Goal: Transaction & Acquisition: Purchase product/service

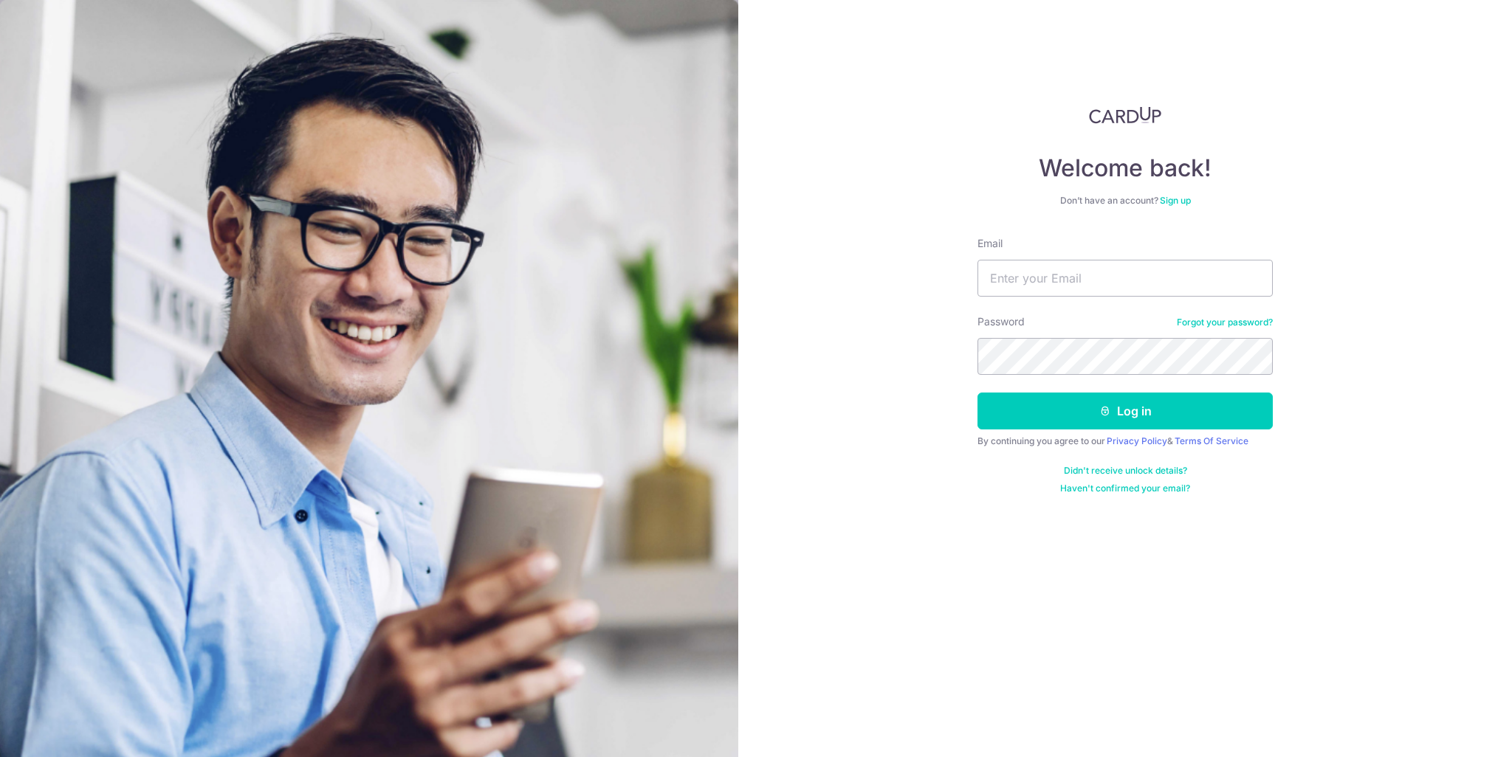
type input "yzh.brandon@gmail.com"
click at [1104, 411] on icon "submit" at bounding box center [1105, 411] width 12 height 12
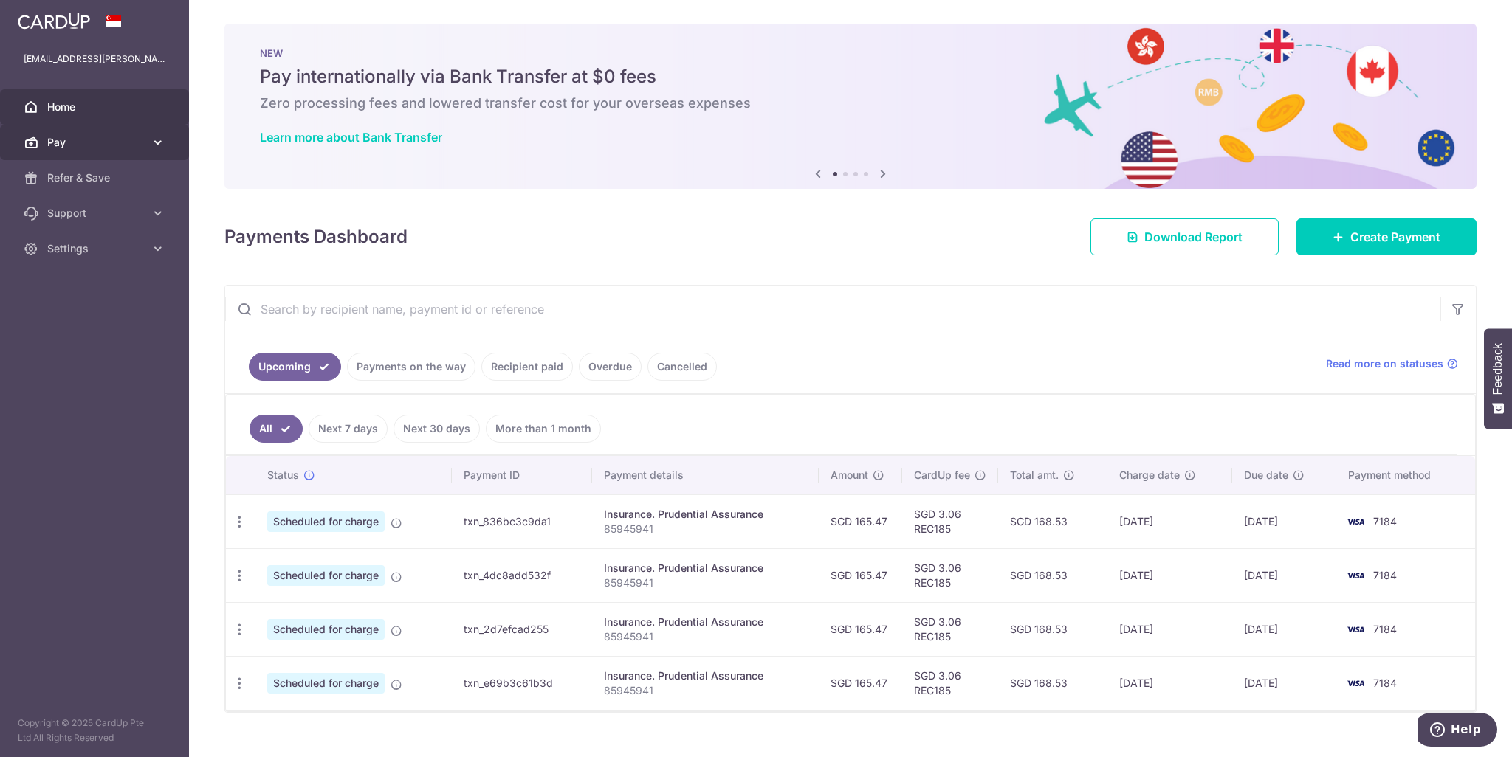
click at [96, 142] on span "Pay" at bounding box center [95, 142] width 97 height 15
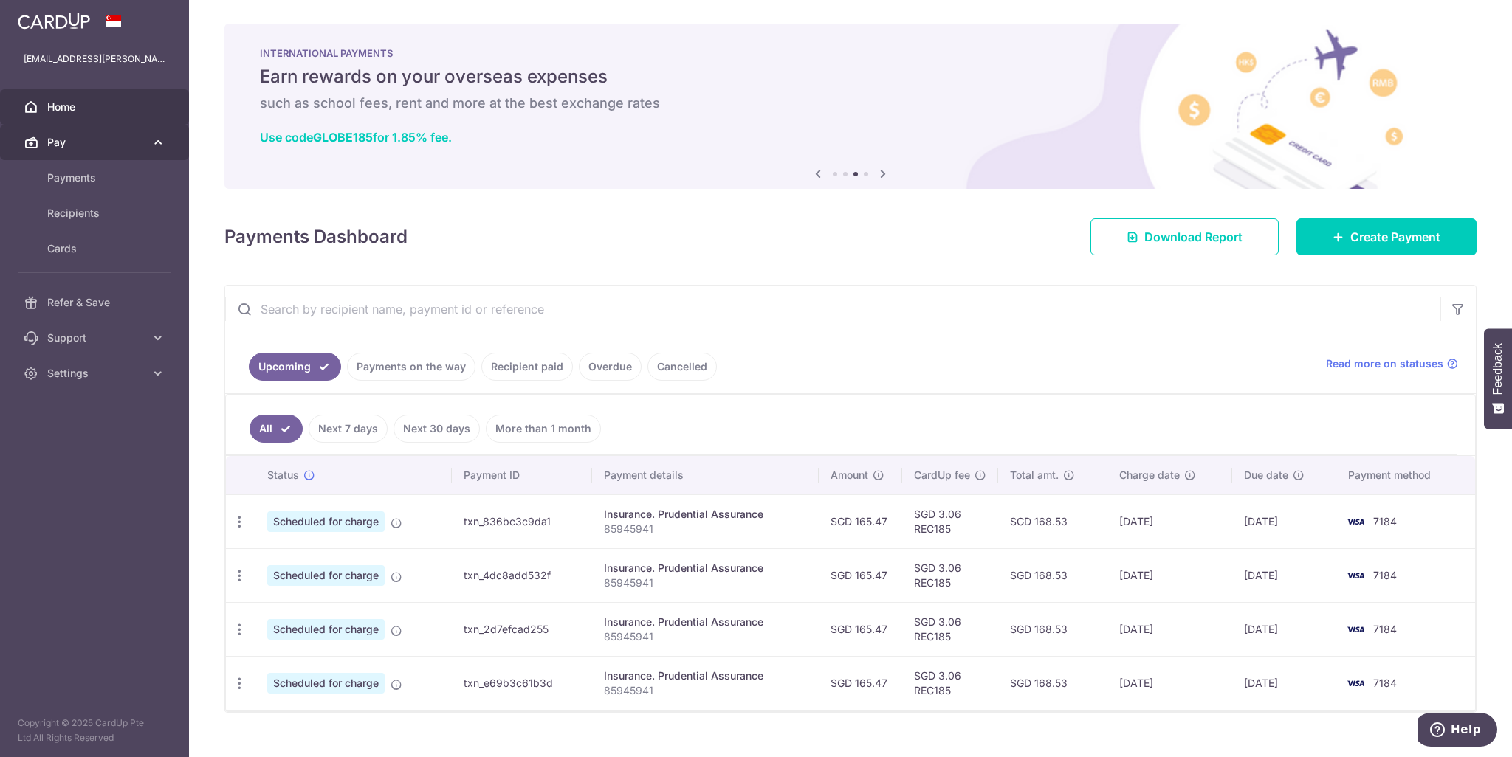
click at [82, 147] on span "Pay" at bounding box center [95, 142] width 97 height 15
click at [117, 102] on span "Home" at bounding box center [95, 107] width 97 height 15
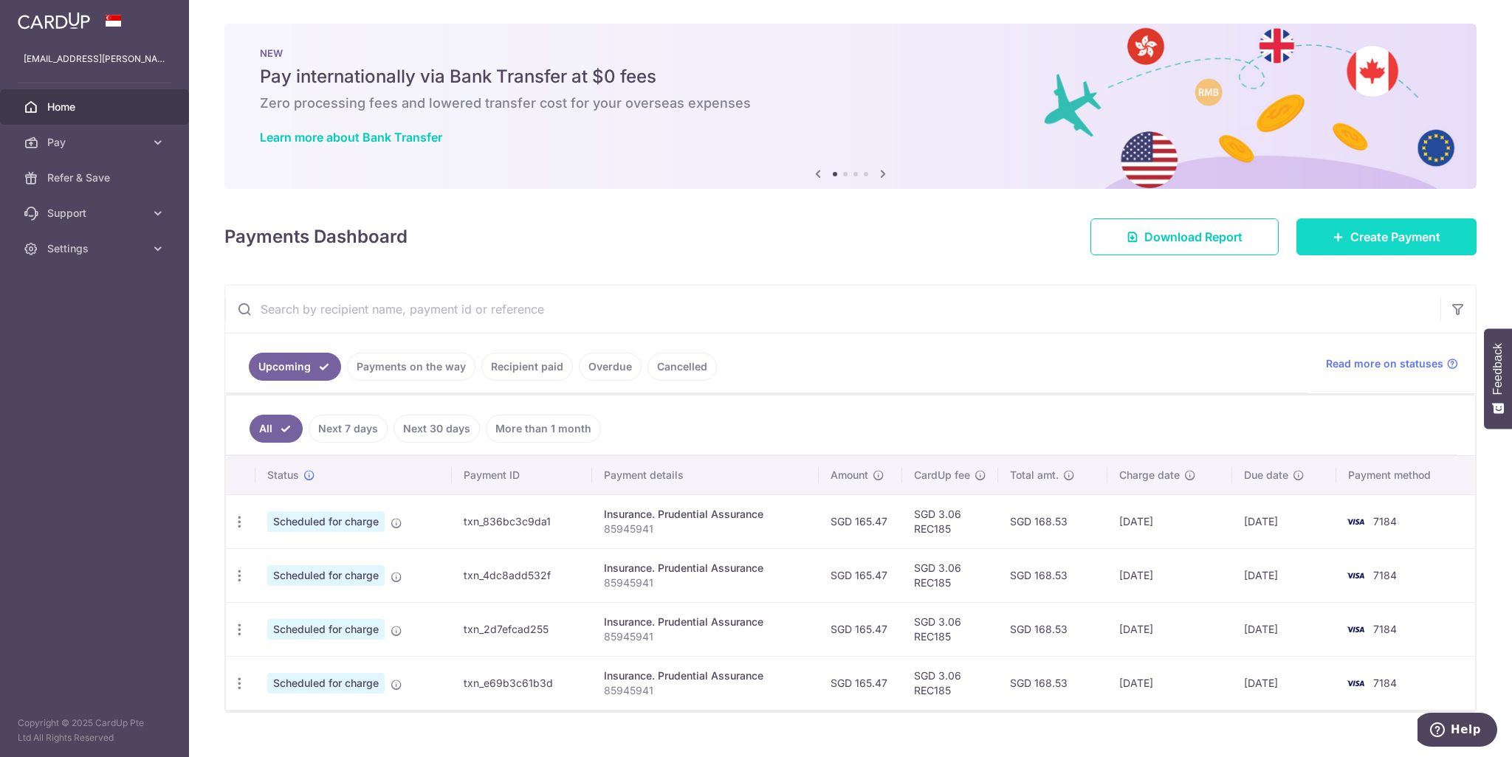
click at [1412, 231] on span "Create Payment" at bounding box center [1395, 237] width 90 height 18
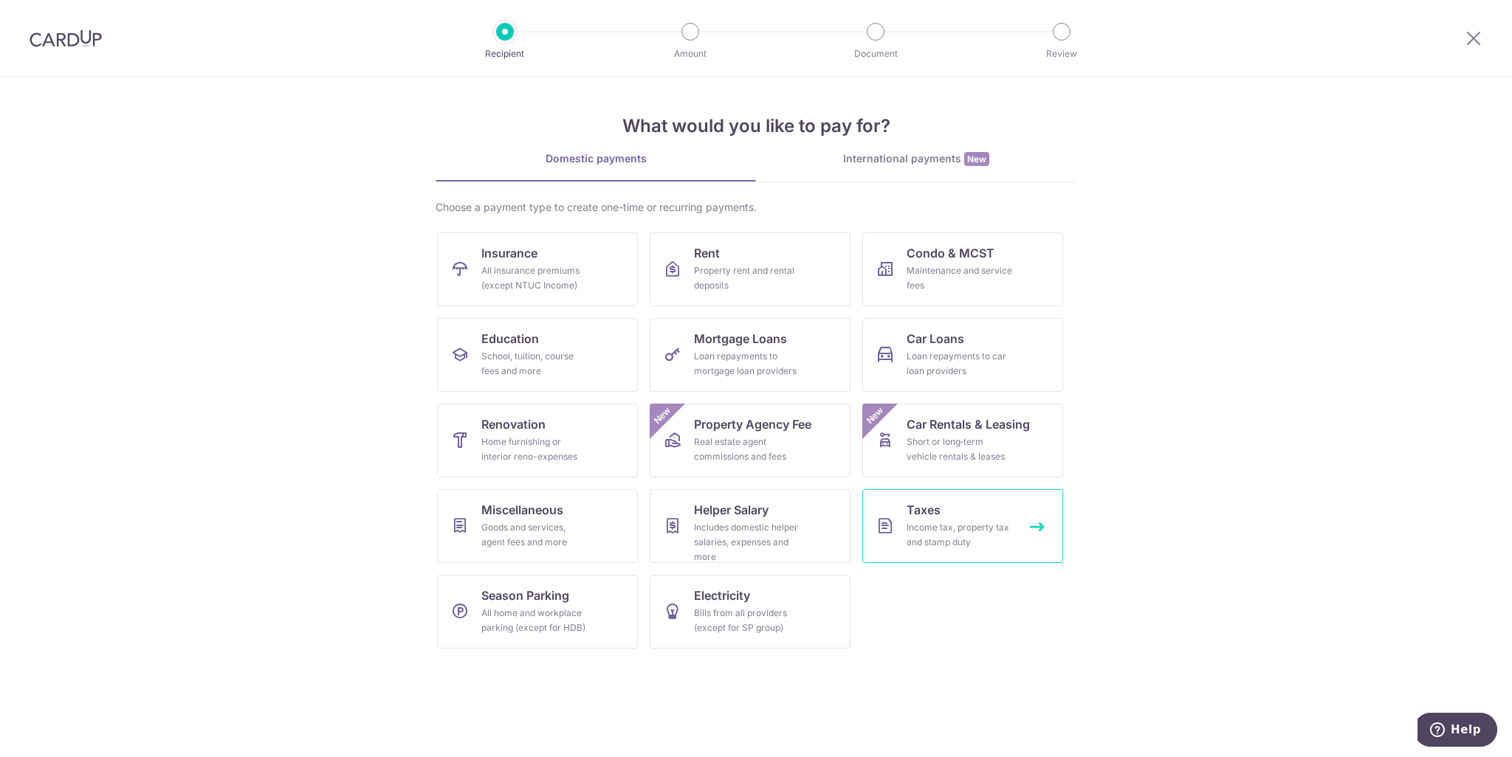
click at [938, 528] on div "Income tax, property tax and stamp duty" at bounding box center [959, 535] width 106 height 30
click at [1010, 523] on div "Income tax, property tax and stamp duty" at bounding box center [959, 535] width 106 height 30
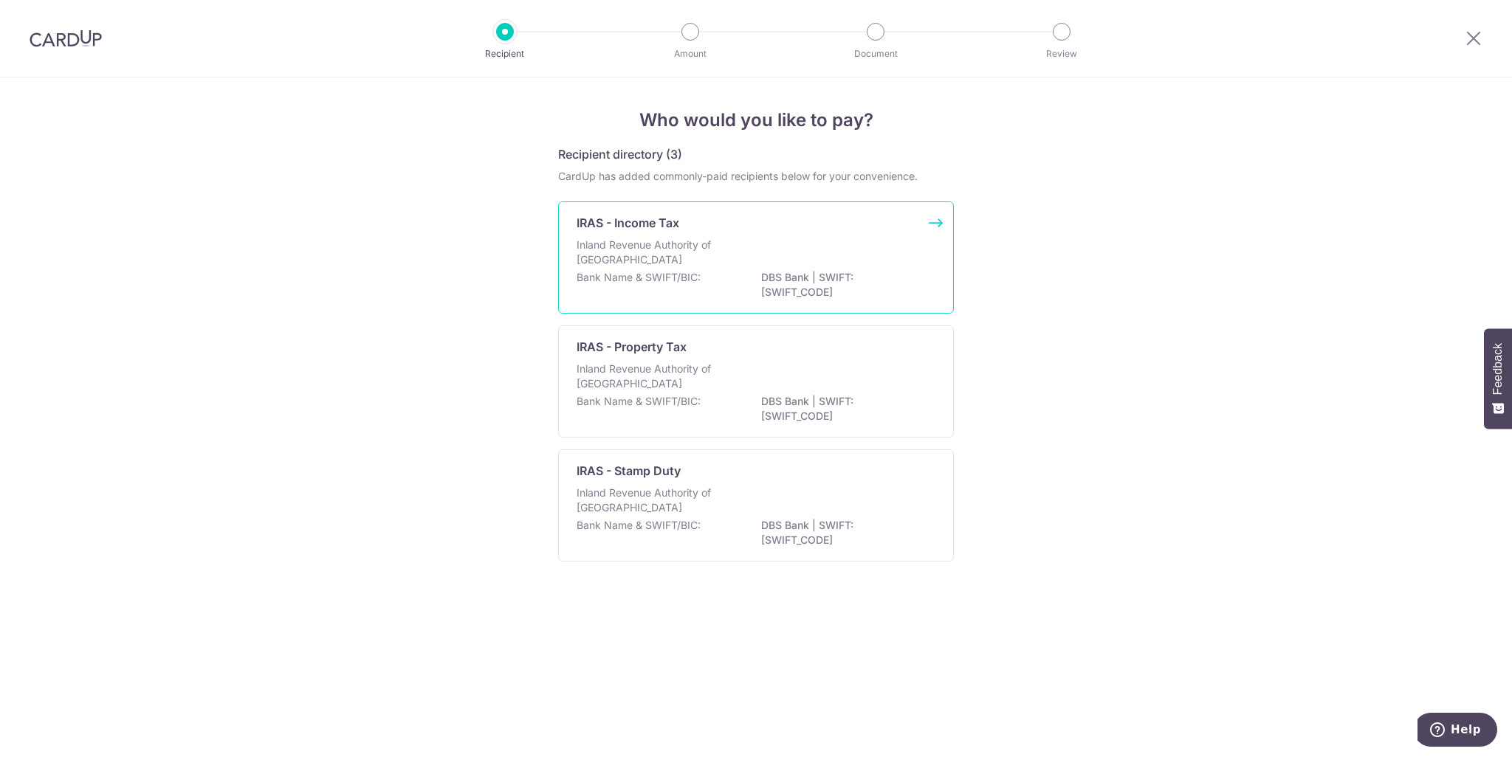
click at [790, 272] on p "DBS Bank | SWIFT: DBSSSGSGXXX" at bounding box center [843, 285] width 165 height 30
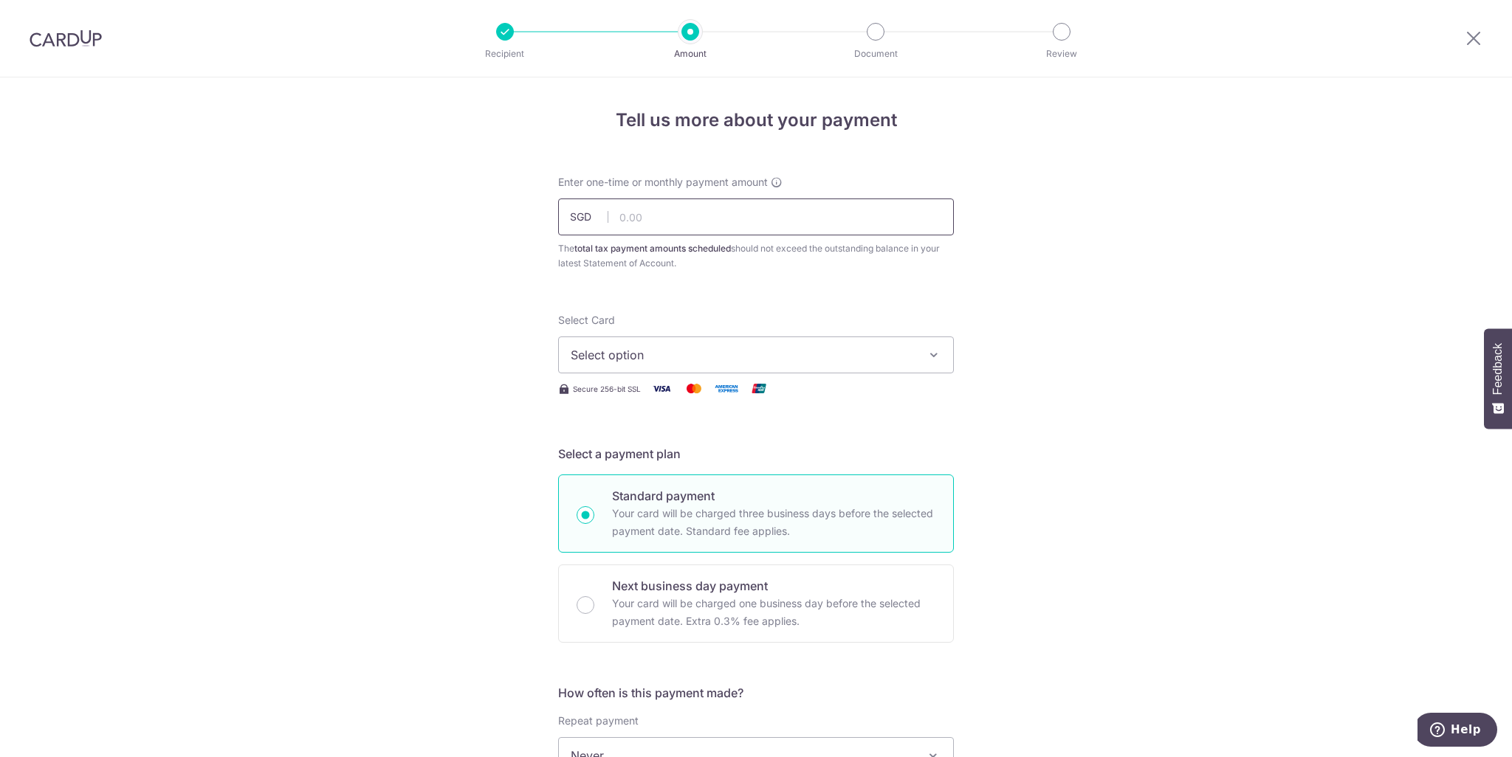
click at [707, 217] on input "text" at bounding box center [756, 217] width 396 height 37
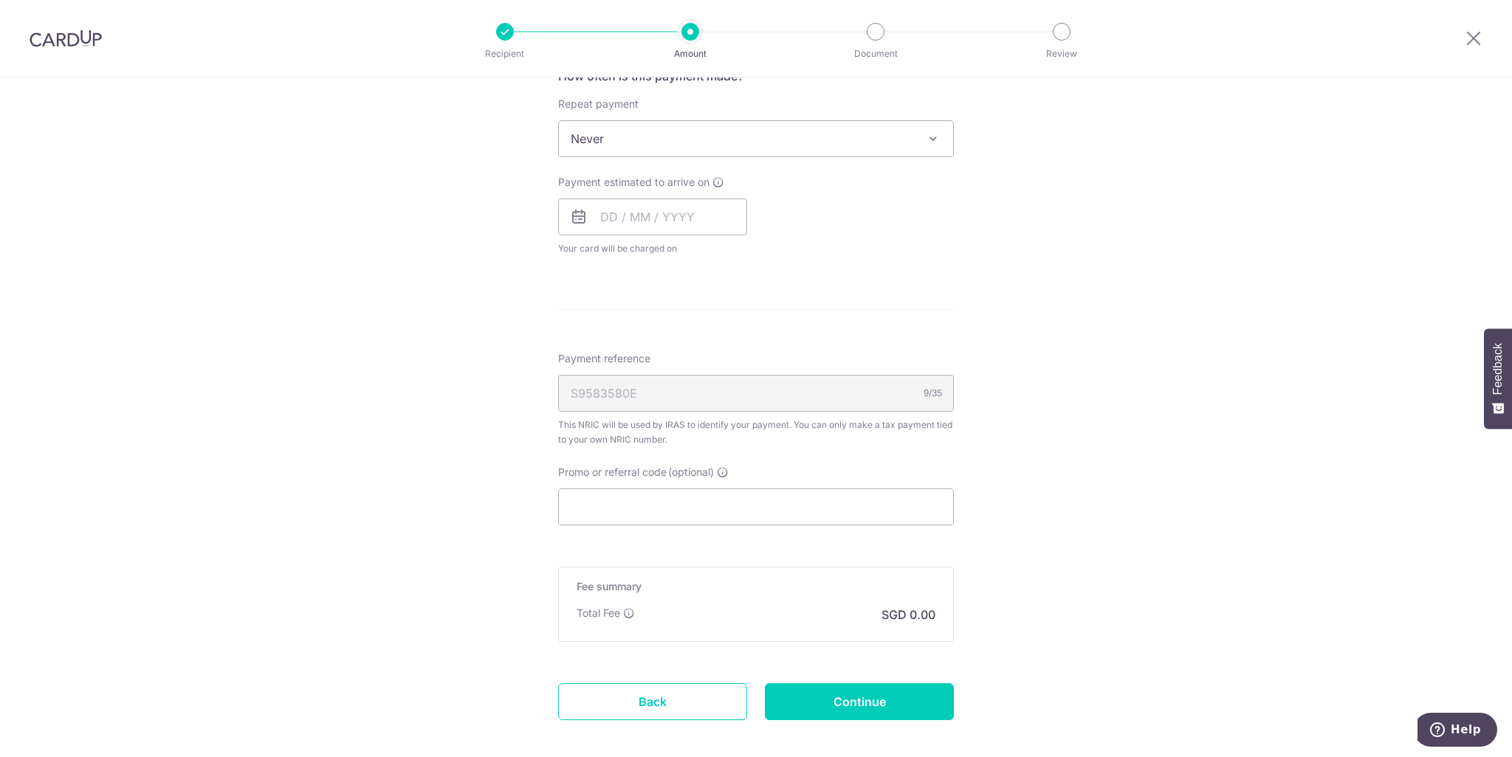
scroll to position [616, 0]
click at [1007, 405] on div "Tell us more about your payment Enter one-time or monthly payment amount SGD Th…" at bounding box center [756, 147] width 1512 height 1371
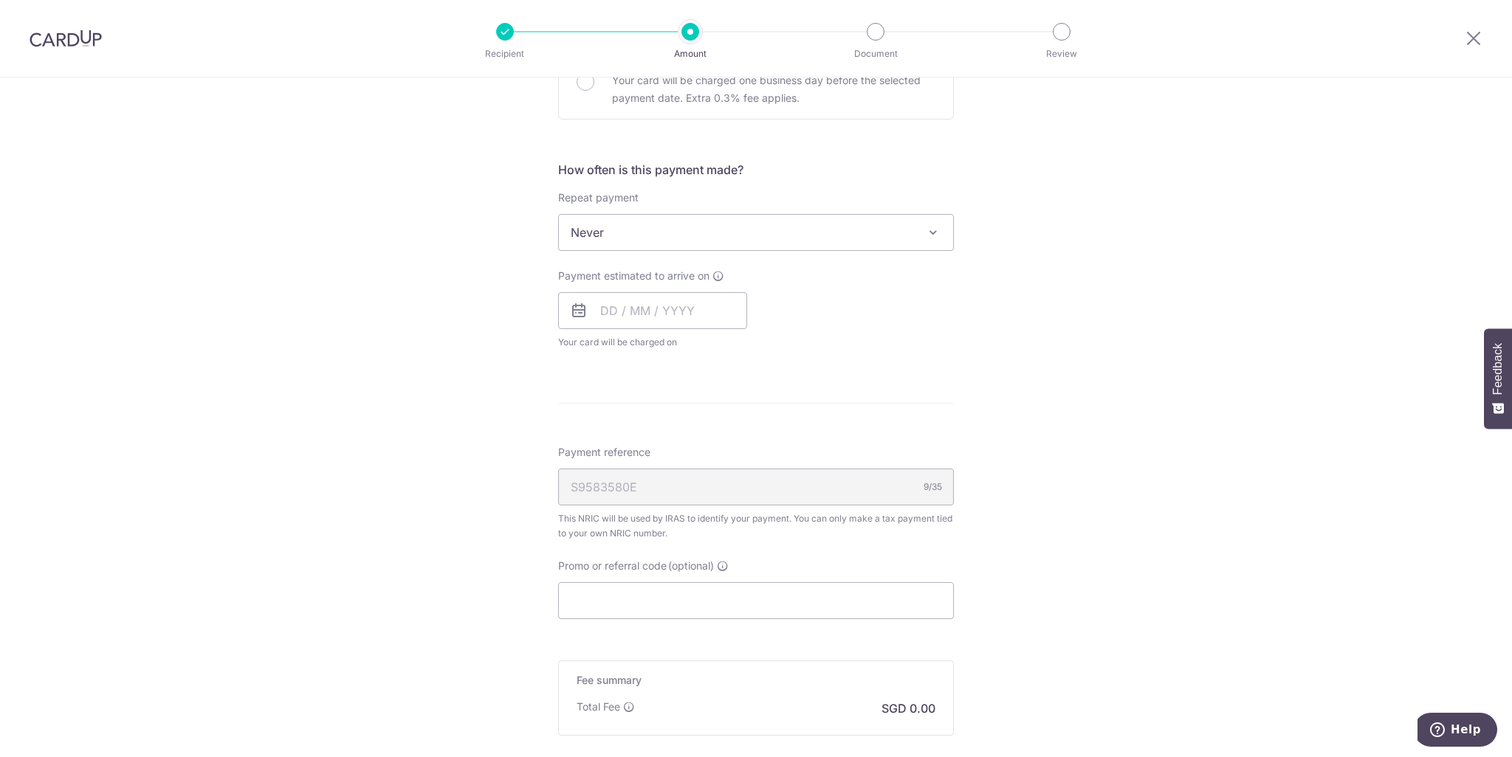
scroll to position [689, 0]
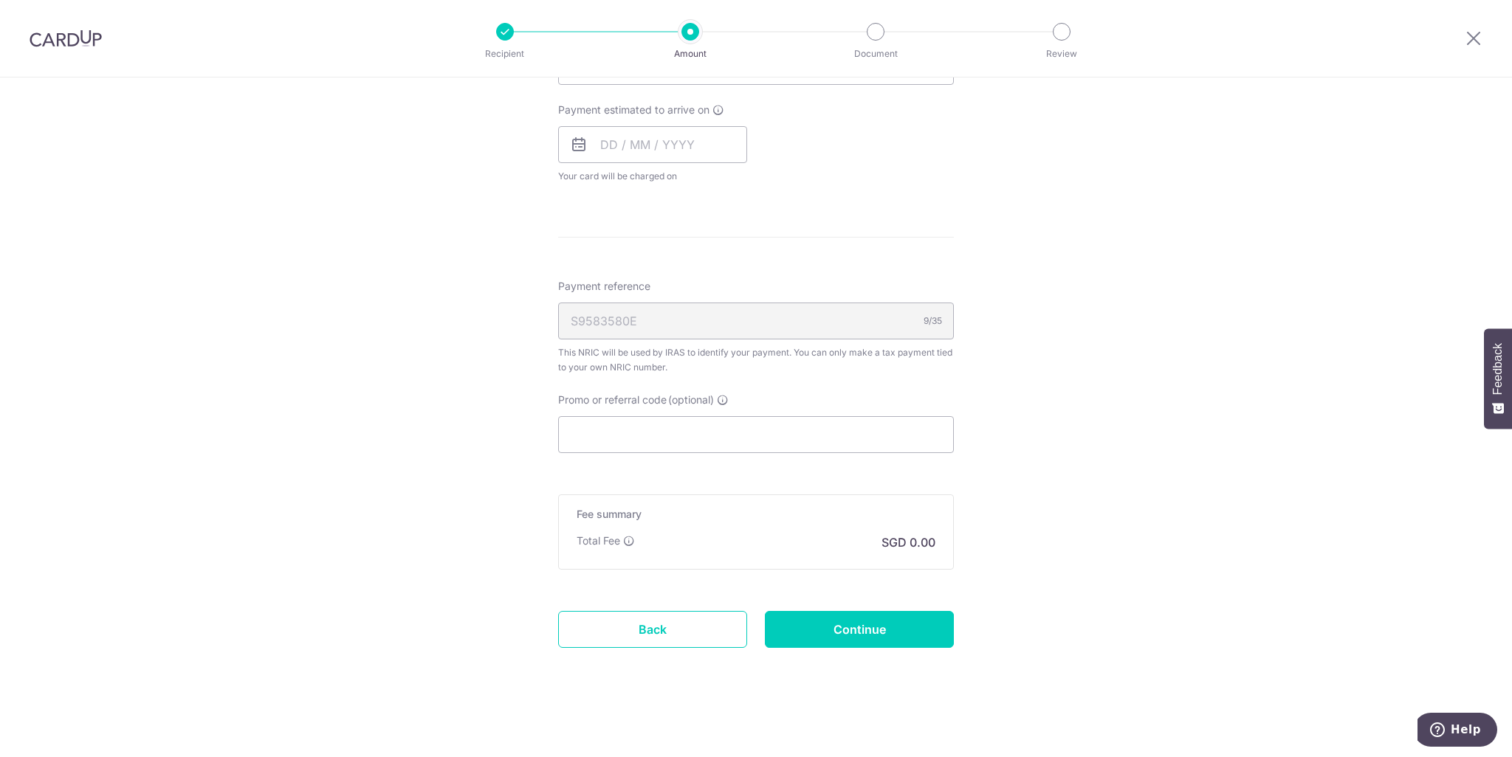
drag, startPoint x: 564, startPoint y: 315, endPoint x: 662, endPoint y: 325, distance: 98.7
click at [662, 325] on div "S9583580E 9/35" at bounding box center [756, 321] width 396 height 37
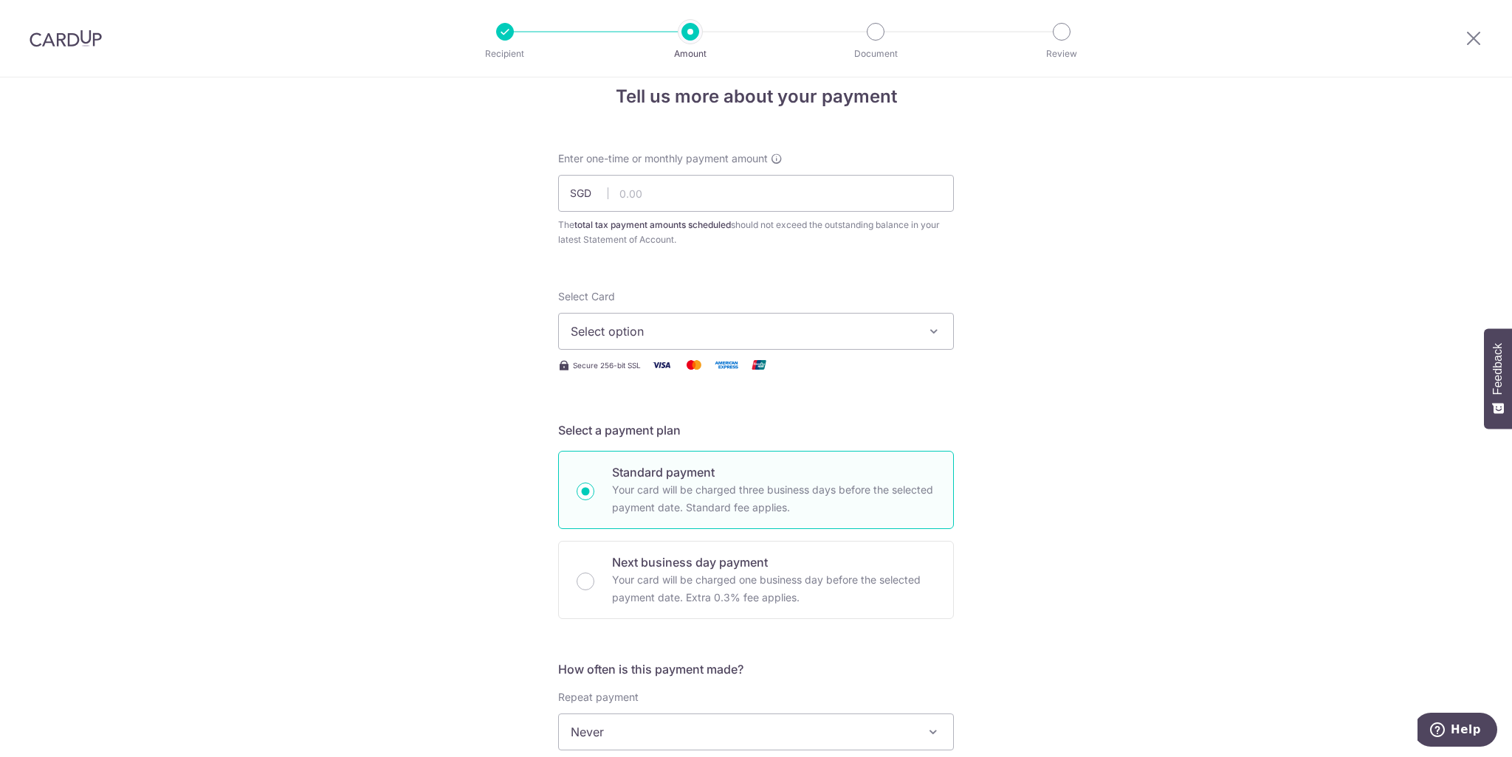
scroll to position [0, 0]
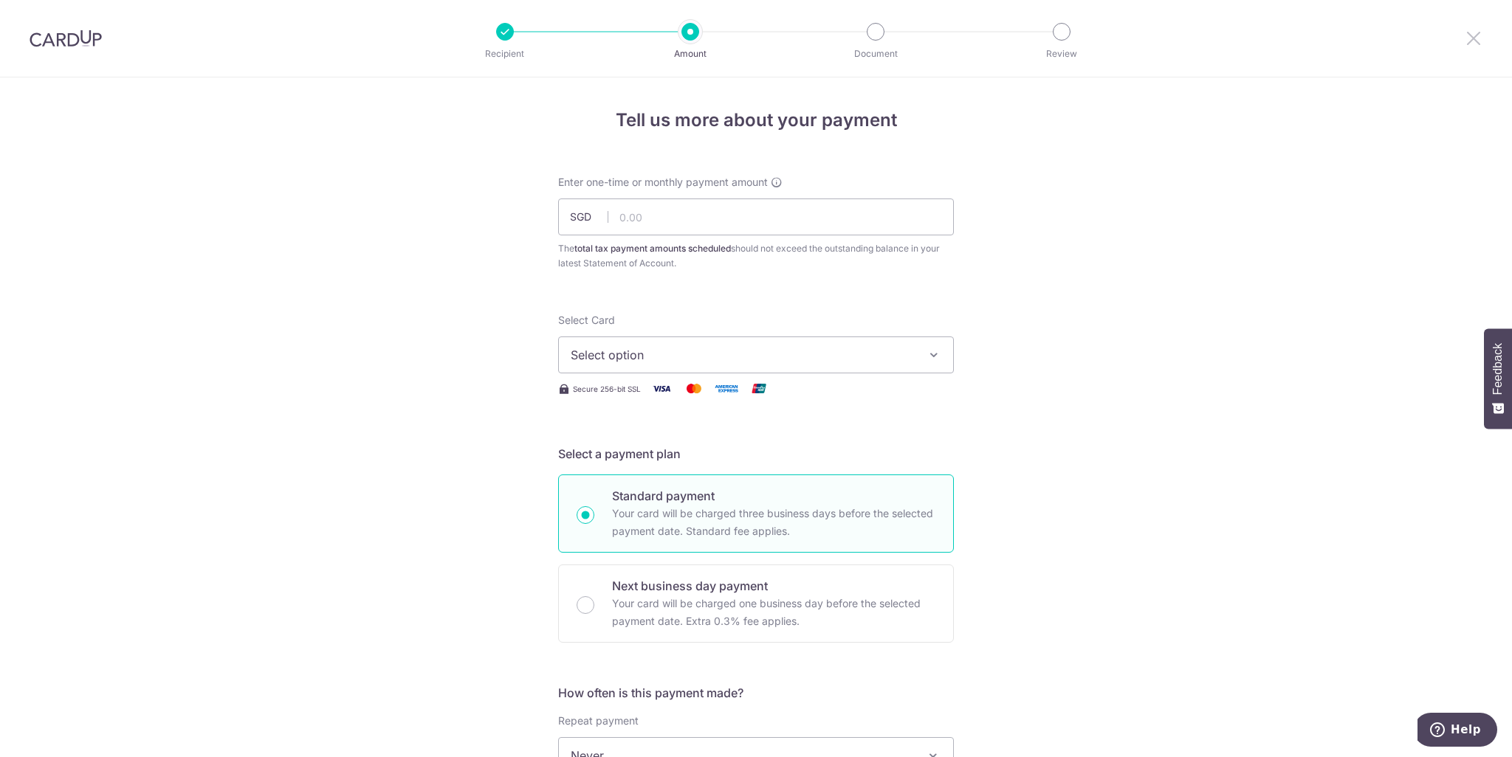
click at [1468, 44] on icon at bounding box center [1473, 38] width 18 height 18
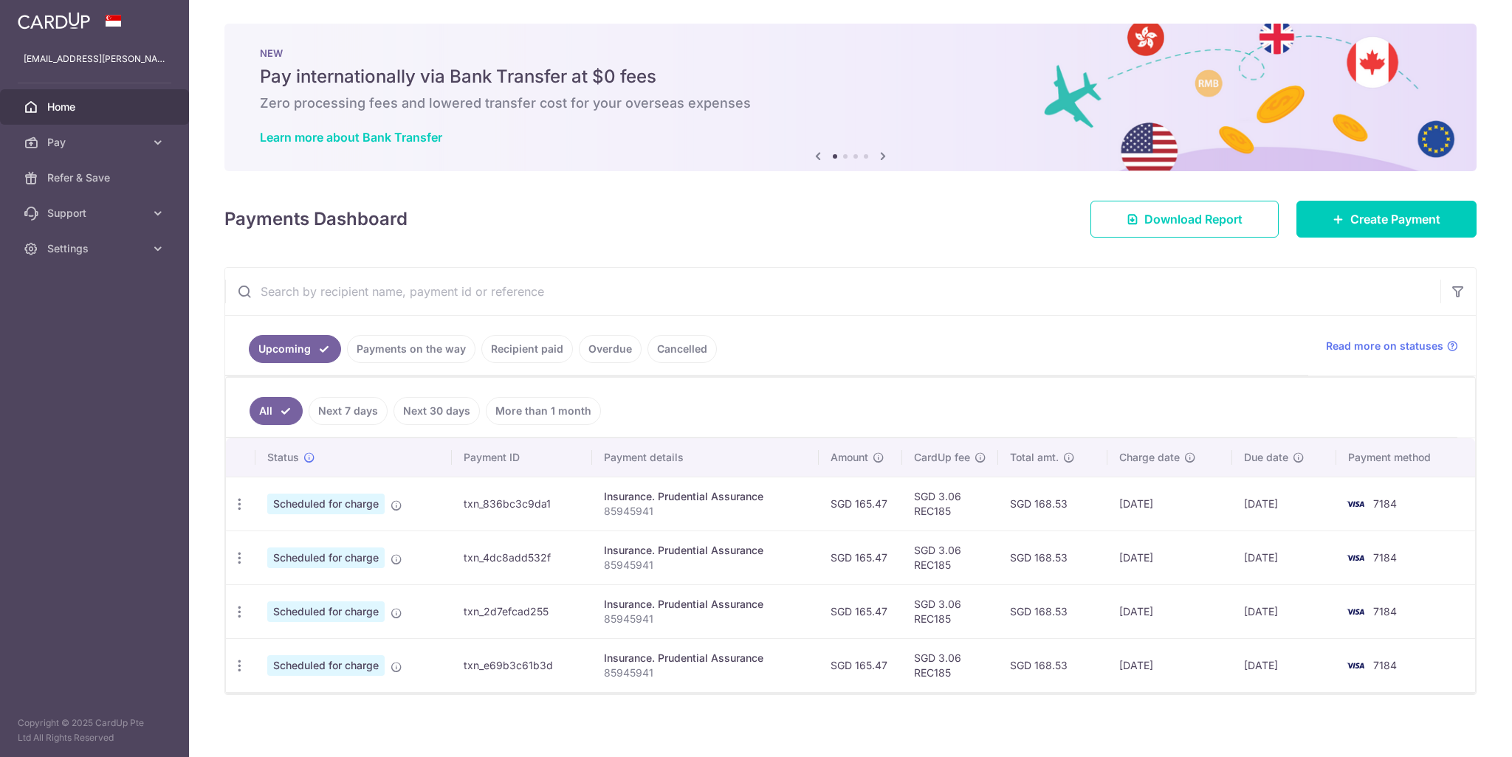
click at [102, 67] on div "yzh.brandon@gmail.com" at bounding box center [94, 58] width 189 height 35
click at [87, 249] on span "Settings" at bounding box center [95, 248] width 97 height 15
click at [102, 314] on span "Logout" at bounding box center [95, 319] width 97 height 15
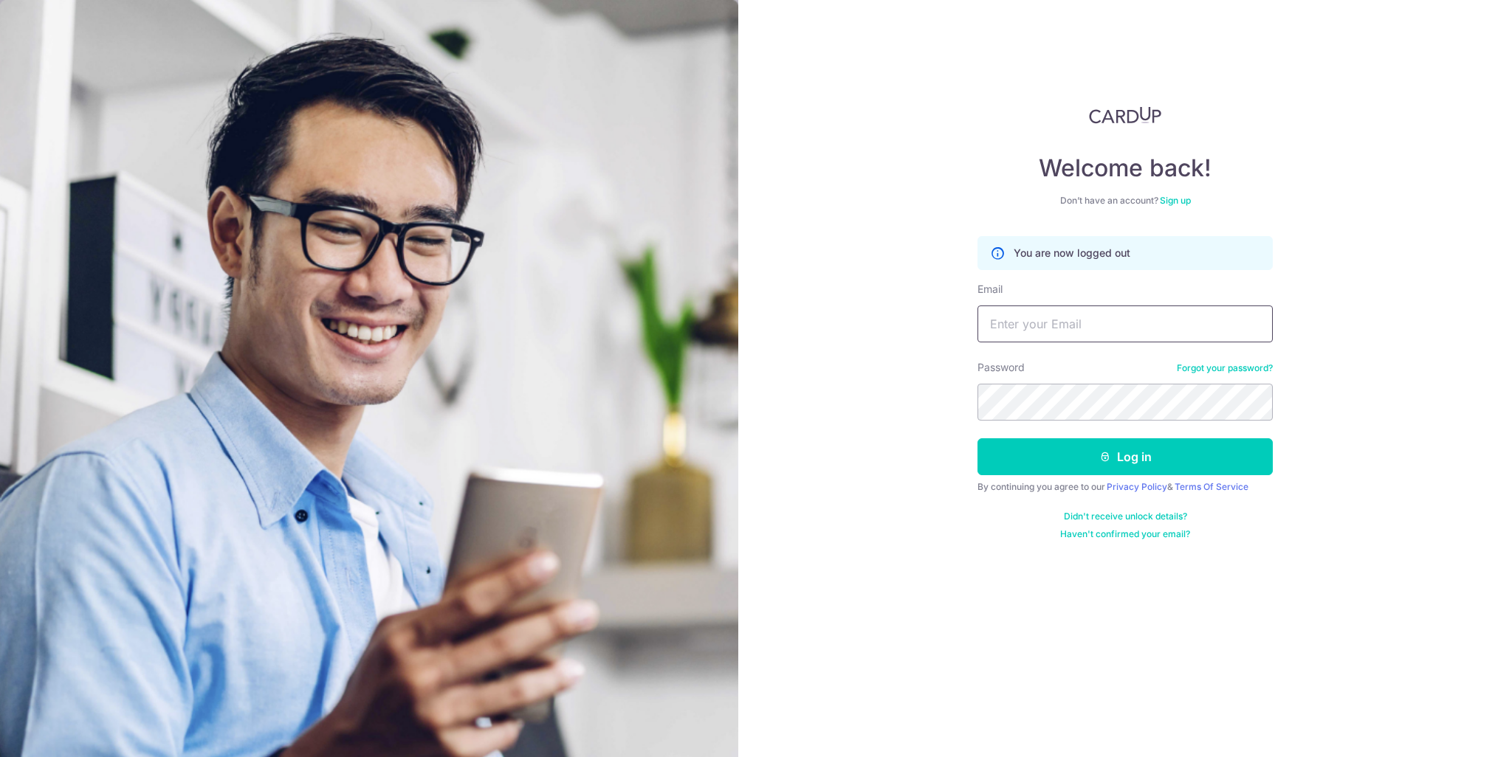
click at [1066, 340] on input "Email" at bounding box center [1124, 324] width 295 height 37
click at [1224, 576] on div "Welcome back! Don’t have an account? Sign up You are now logged out Email Passw…" at bounding box center [1124, 378] width 773 height 757
click at [1293, 183] on div "Welcome back! Don’t have an account? Sign up You are now logged out Email Passw…" at bounding box center [1124, 378] width 773 height 757
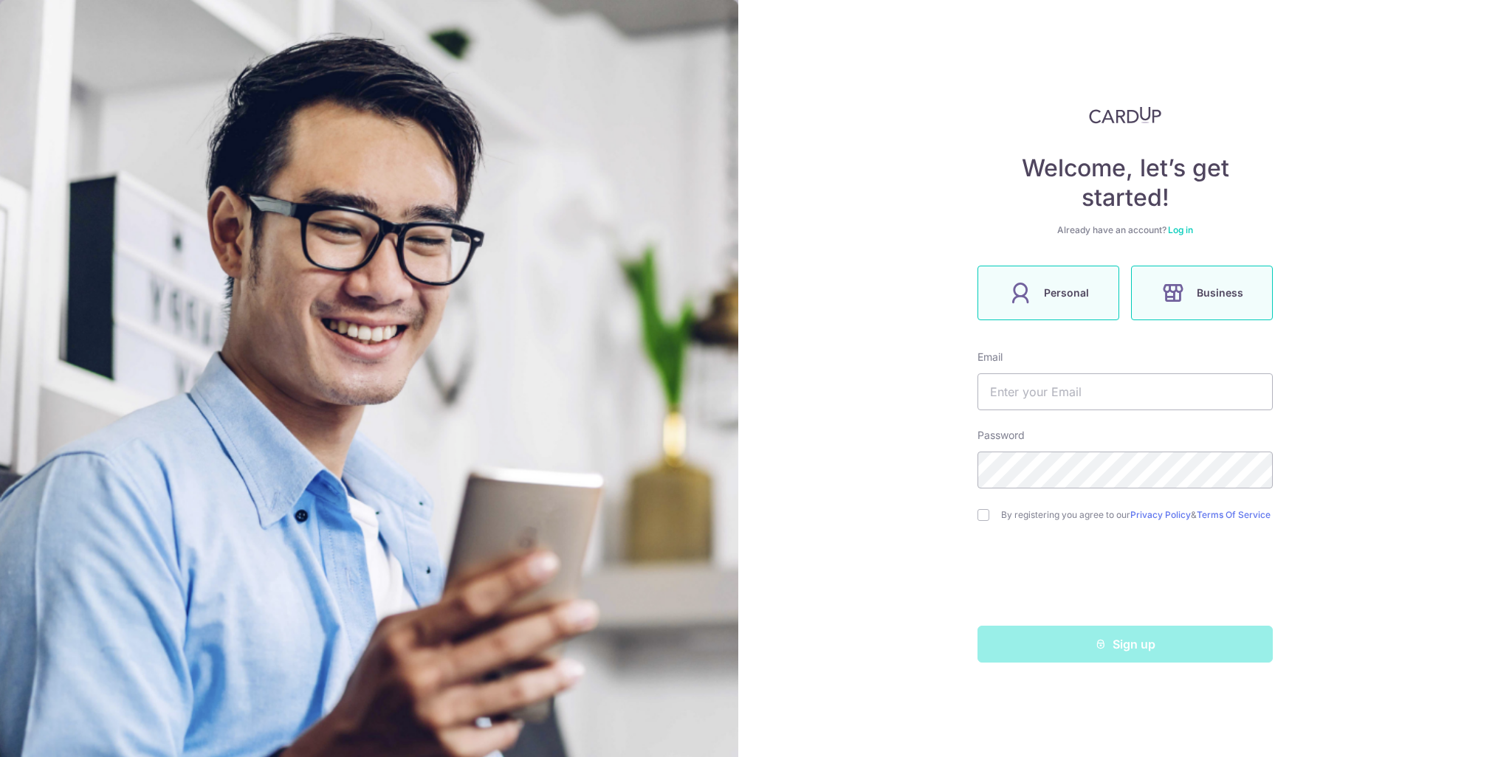
click at [1044, 299] on span "Personal" at bounding box center [1066, 293] width 45 height 18
click at [1036, 399] on input "text" at bounding box center [1124, 391] width 295 height 37
type input "[EMAIL_ADDRESS][DOMAIN_NAME]"
click at [990, 520] on div "By registering you agree to our Privacy Policy & Terms Of Service" at bounding box center [1124, 515] width 295 height 18
click at [987, 520] on input "checkbox" at bounding box center [983, 515] width 12 height 12
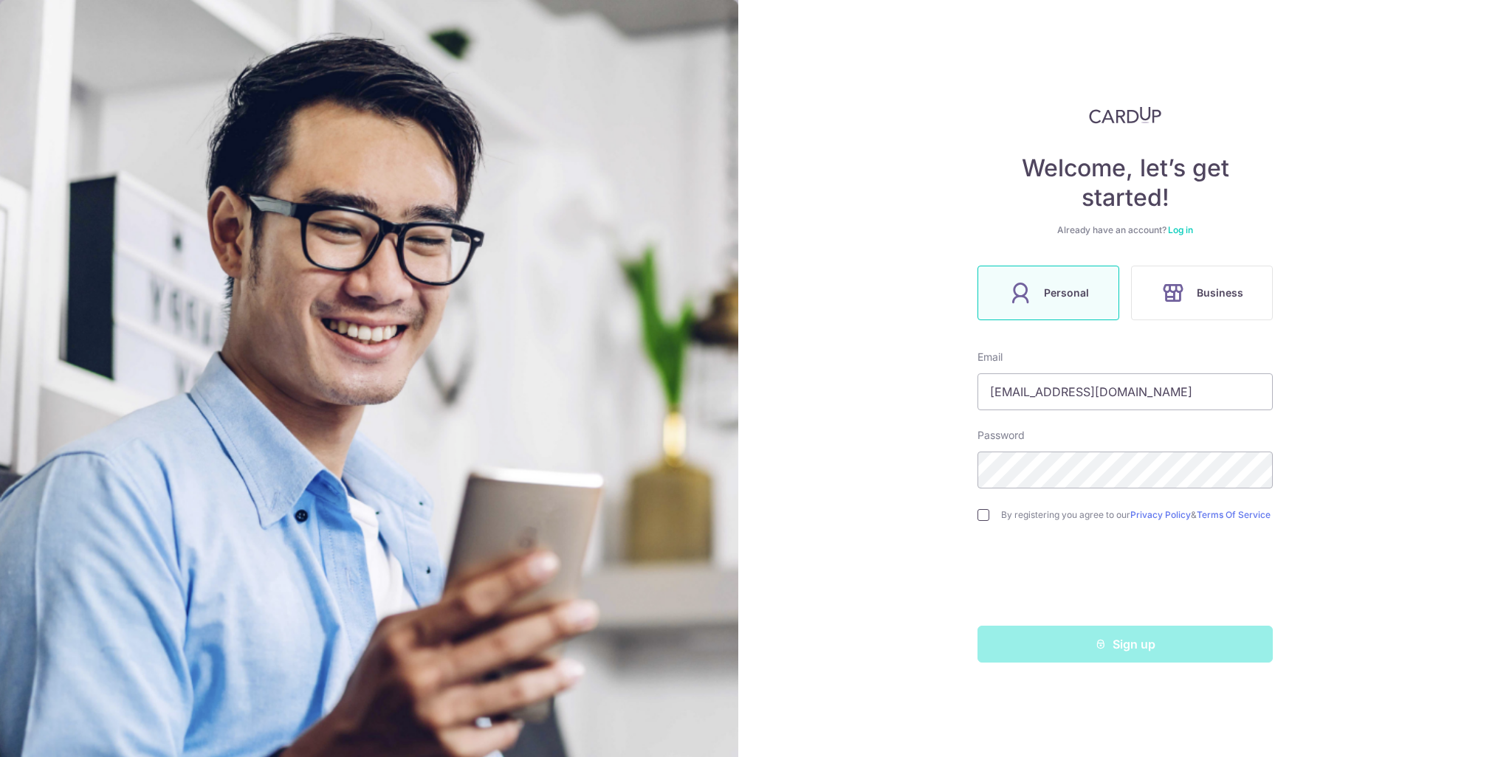
checkbox input "true"
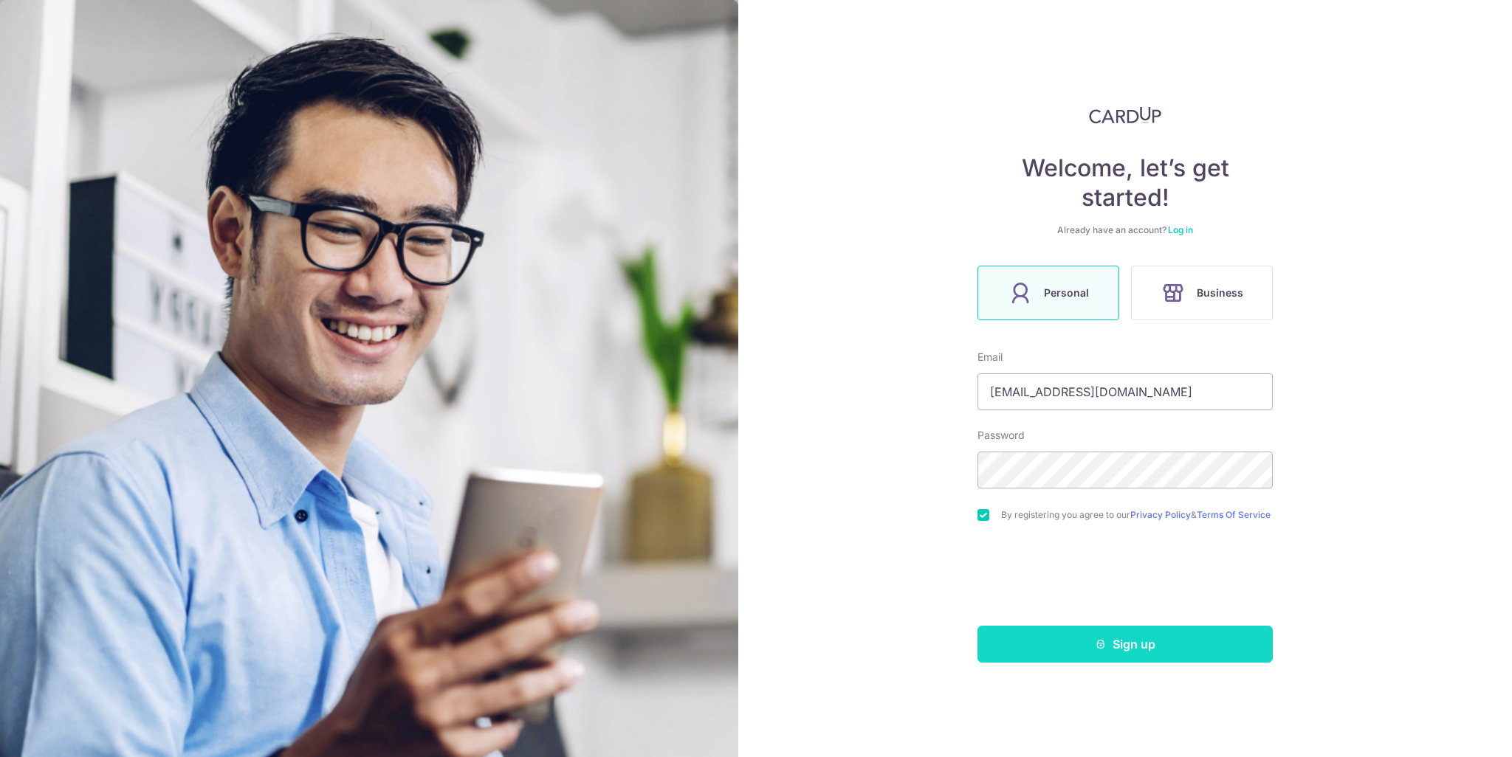
click at [1085, 656] on button "Sign up" at bounding box center [1124, 644] width 295 height 37
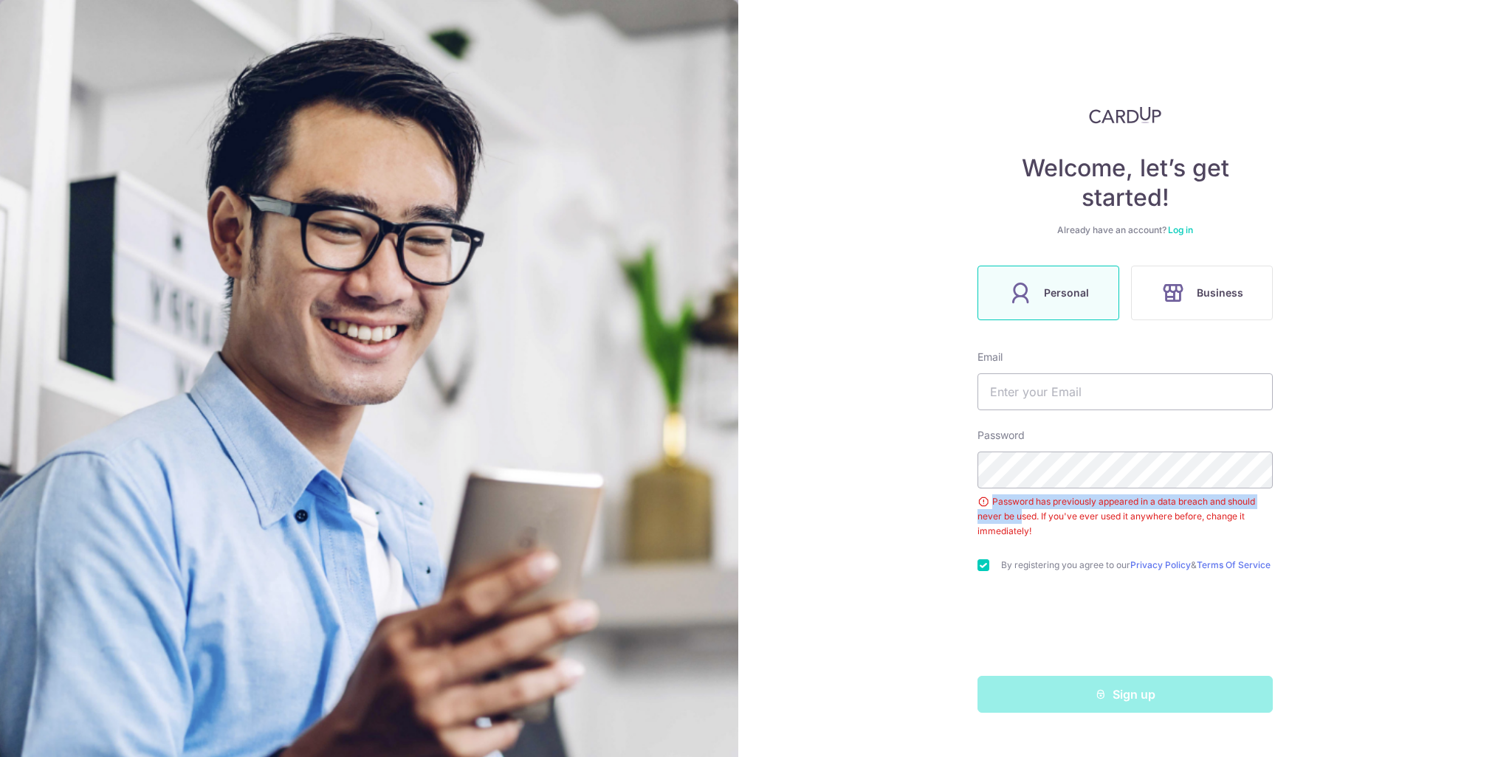
drag, startPoint x: 990, startPoint y: 506, endPoint x: 1019, endPoint y: 519, distance: 31.4
click at [1019, 519] on div "Password has previously appeared in a data breach and should never be used. If …" at bounding box center [1124, 516] width 295 height 44
click at [1021, 523] on div "Password has previously appeared in a data breach and should never be used. If …" at bounding box center [1124, 516] width 295 height 44
drag, startPoint x: 1040, startPoint y: 539, endPoint x: 945, endPoint y: 497, distance: 104.1
click at [945, 497] on div "Welcome, let’s get started! Already have an account? Log in Personal Business E…" at bounding box center [1124, 378] width 773 height 757
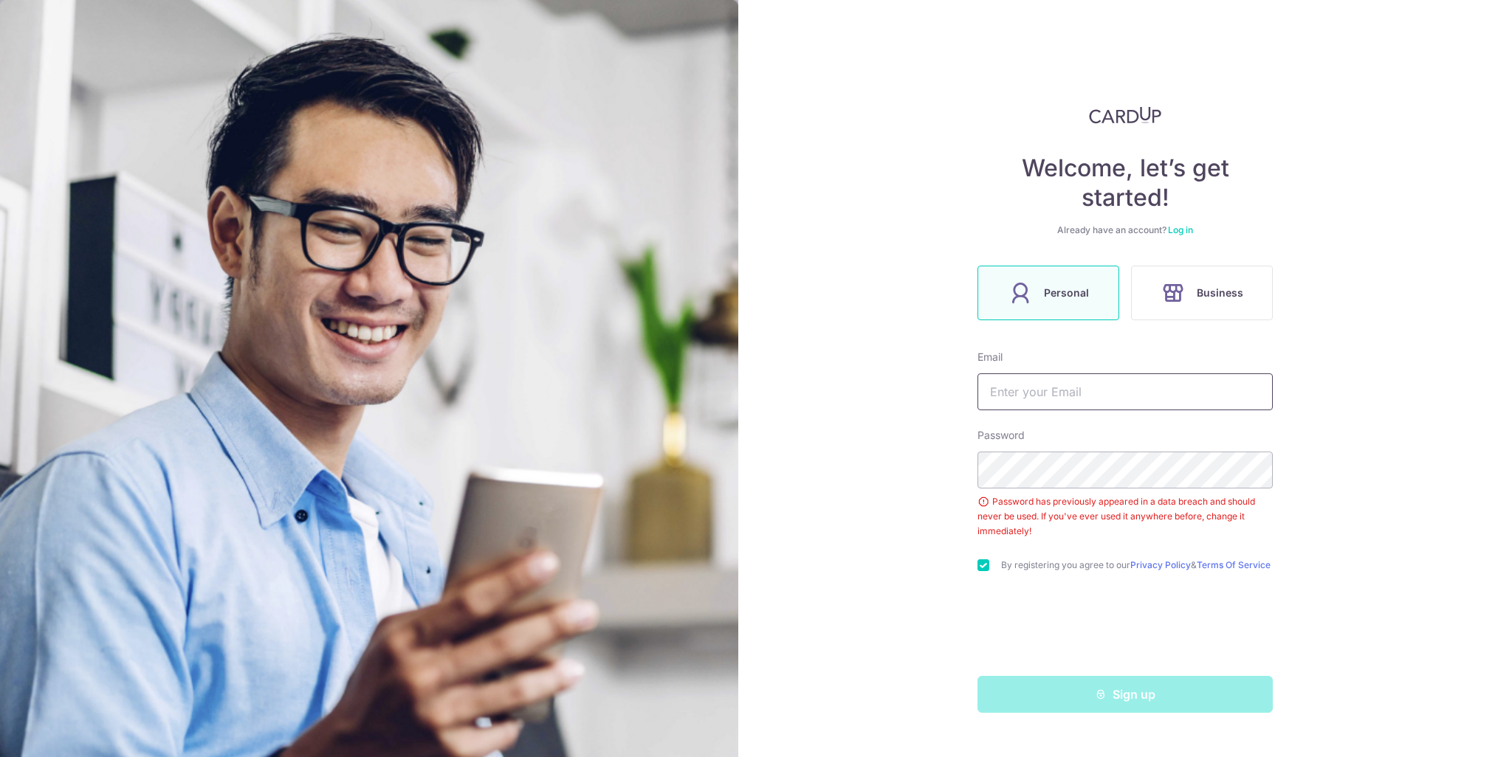
click at [1023, 397] on input "text" at bounding box center [1124, 391] width 295 height 37
type input "[EMAIL_ADDRESS][DOMAIN_NAME]"
click at [882, 440] on div "Welcome, let’s get started! Already have an account? Log in Personal Business E…" at bounding box center [1124, 378] width 773 height 757
click at [945, 476] on div "Welcome, let’s get started! Already have an account? Log in Personal Business E…" at bounding box center [1124, 378] width 773 height 757
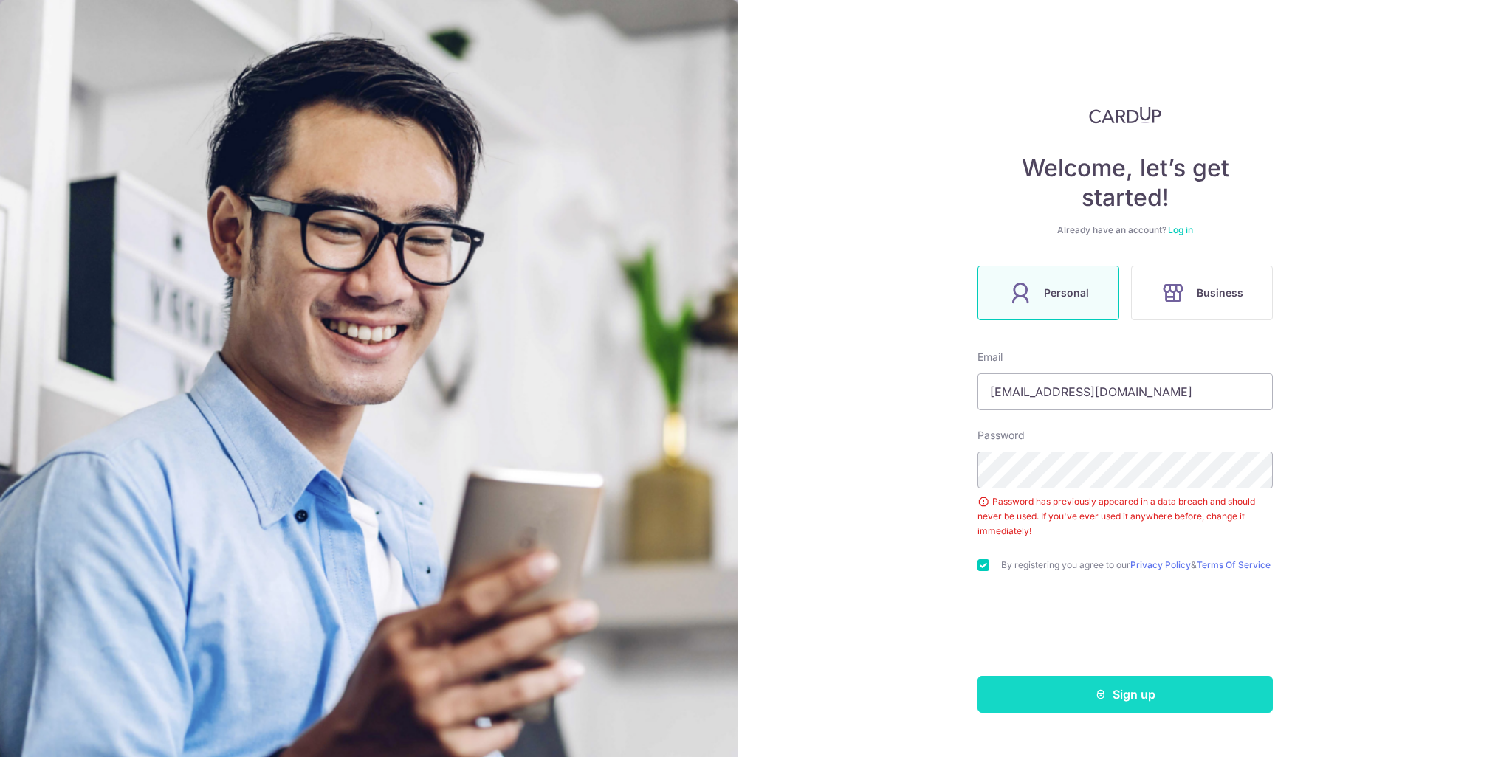
click at [1113, 706] on button "Sign up" at bounding box center [1124, 694] width 295 height 37
